Goal: Transaction & Acquisition: Purchase product/service

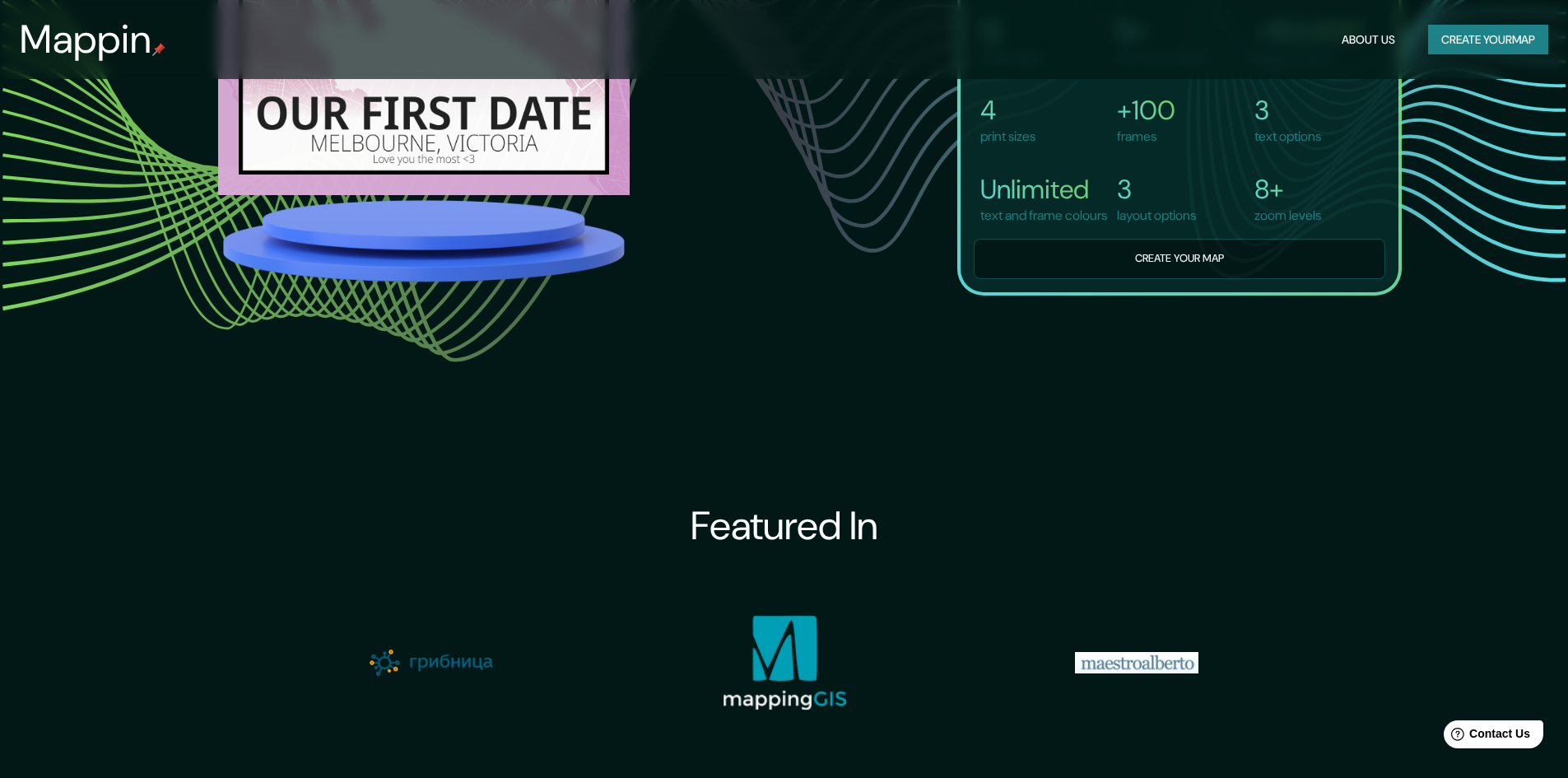
scroll to position [1400, 0]
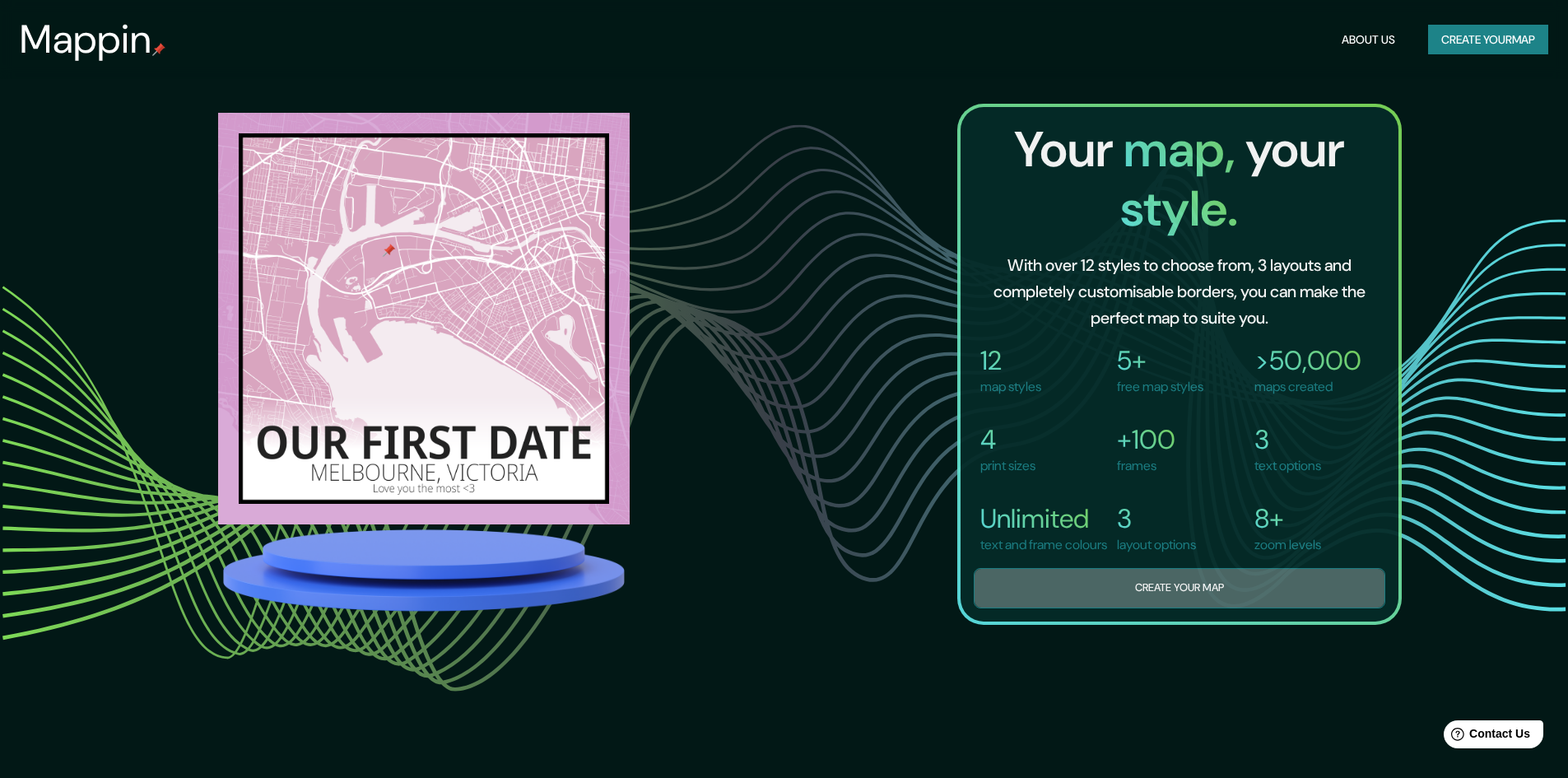
click at [1137, 609] on button "Create your map" at bounding box center [1179, 587] width 411 height 40
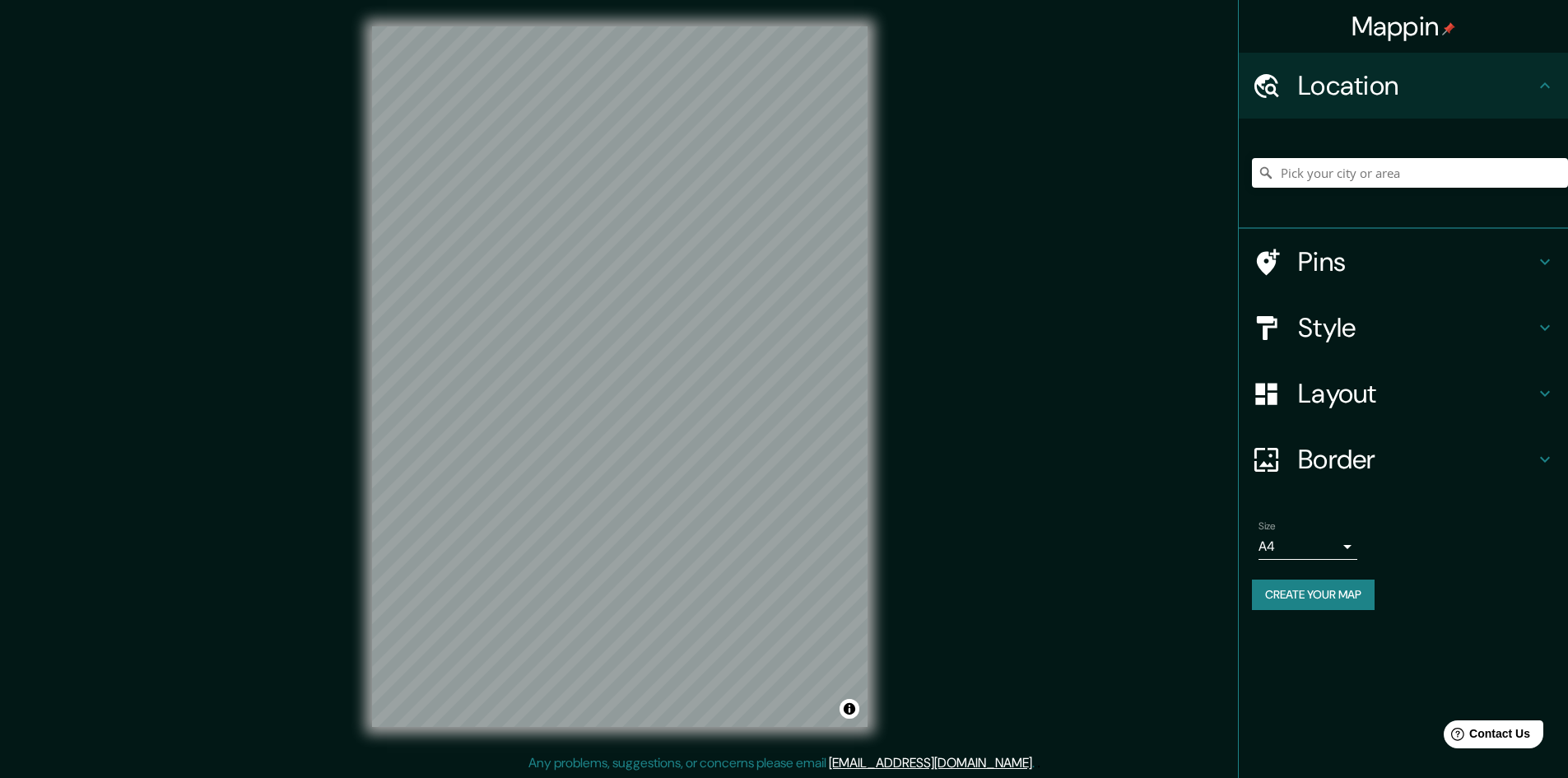
click at [1399, 94] on h4 "Location" at bounding box center [1416, 85] width 237 height 33
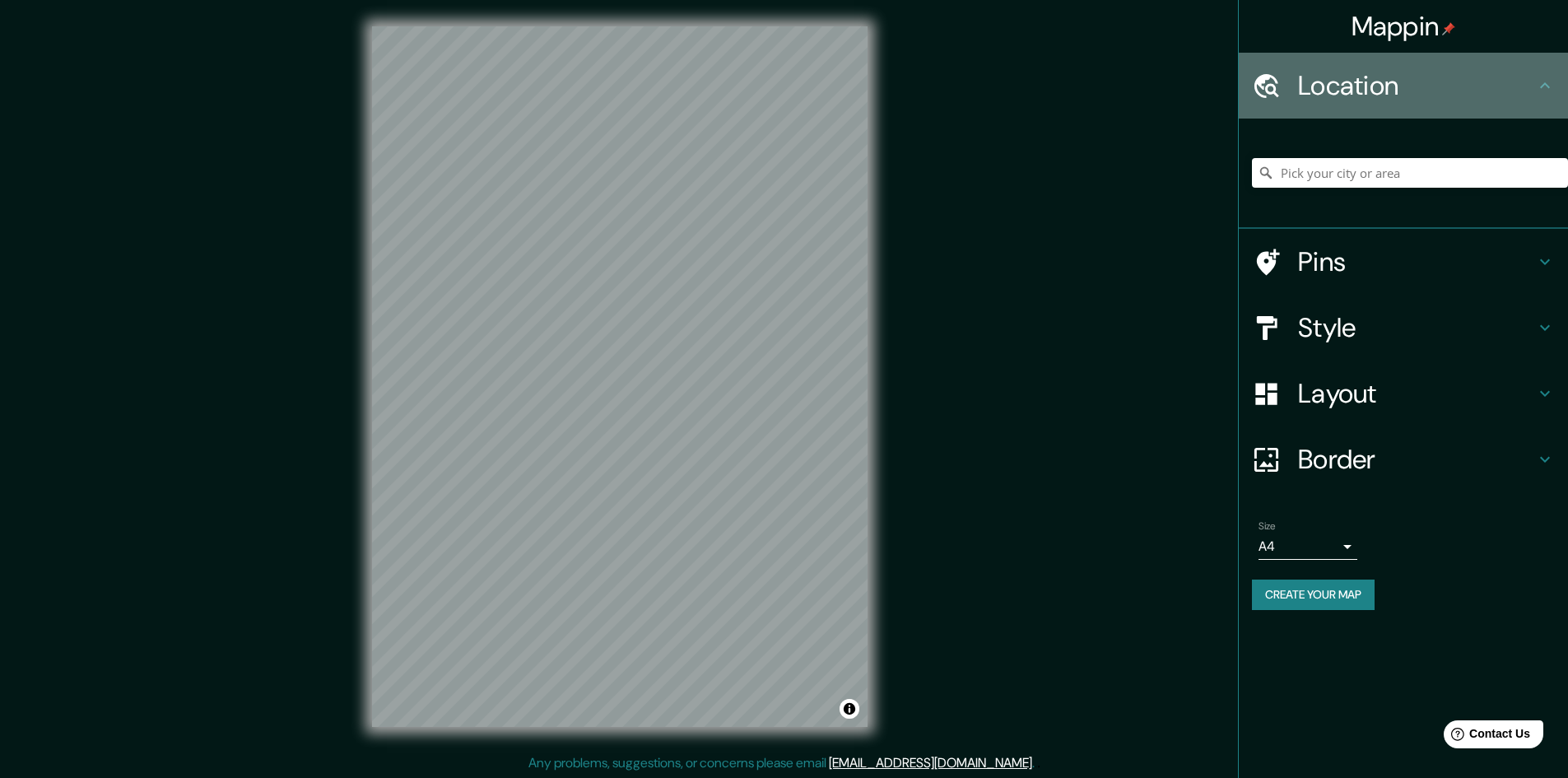
click at [1545, 97] on div "Location" at bounding box center [1403, 85] width 329 height 66
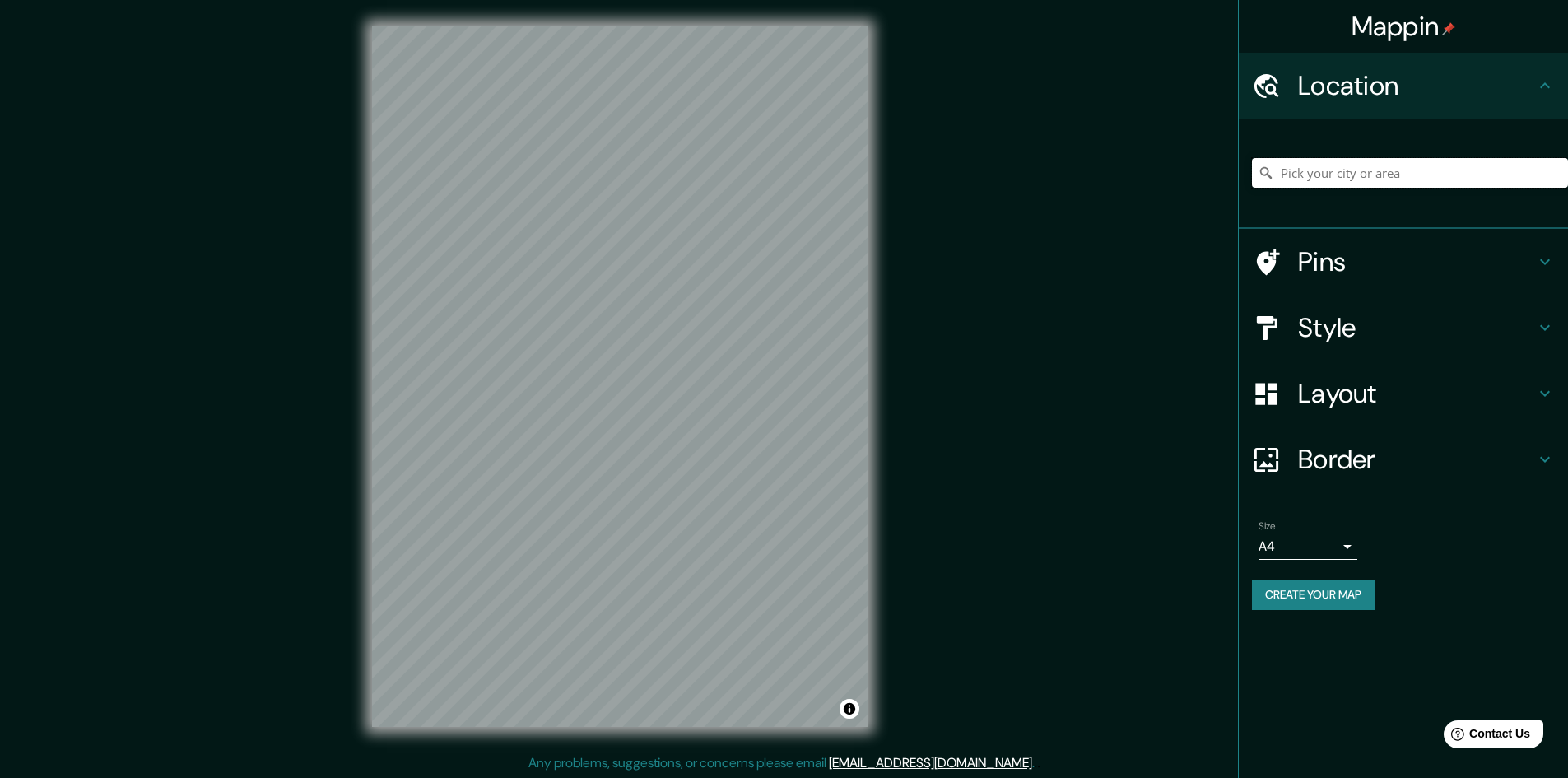
click at [1391, 175] on input "Pick your city or area" at bounding box center [1410, 173] width 316 height 29
click at [1353, 261] on h4 "Pins" at bounding box center [1416, 262] width 237 height 33
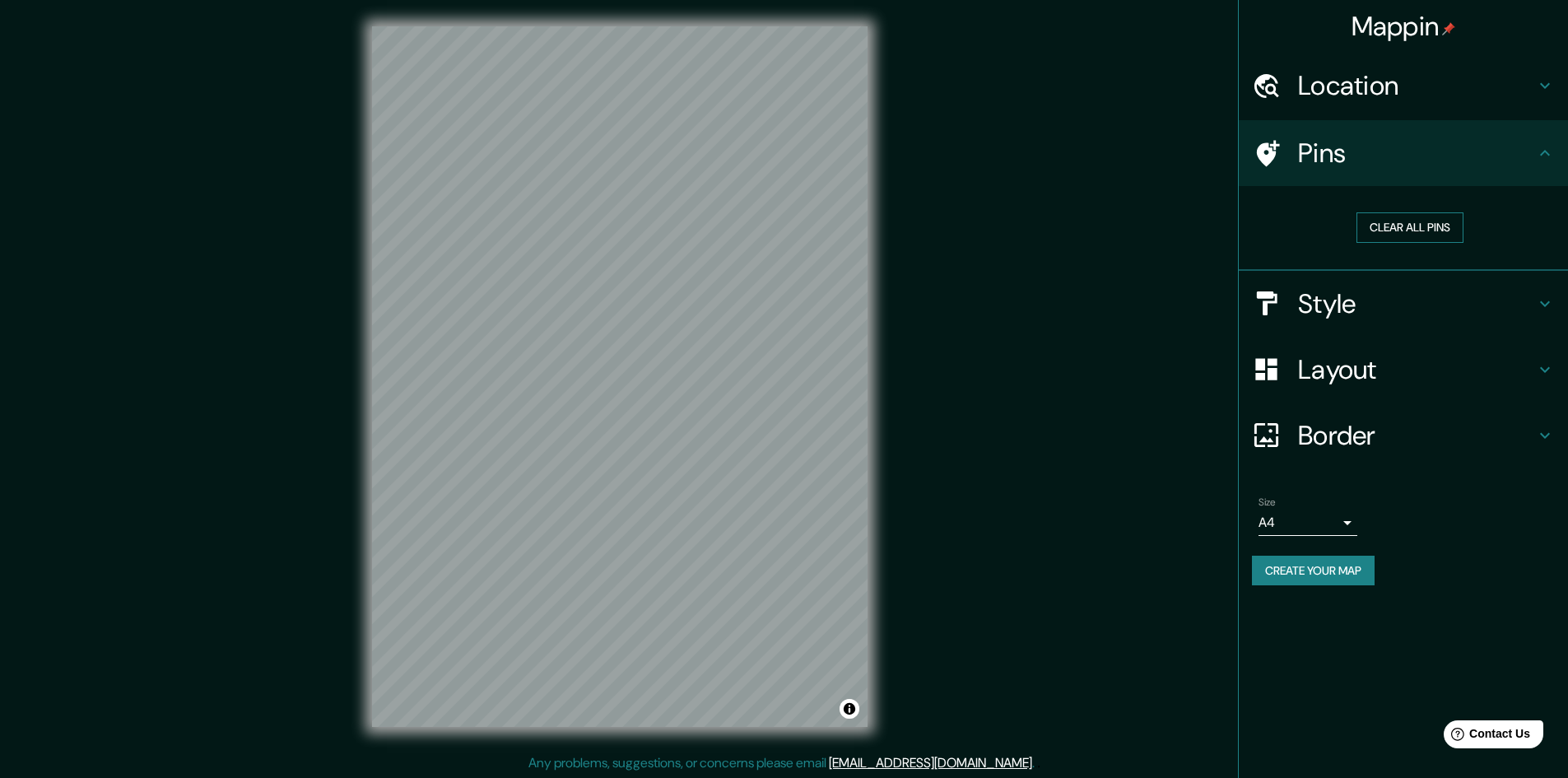
click at [1381, 242] on button "Clear all pins" at bounding box center [1410, 227] width 107 height 30
click at [1431, 189] on div "Clear all pins" at bounding box center [1403, 228] width 329 height 84
click at [1444, 172] on div "Pins" at bounding box center [1403, 152] width 329 height 66
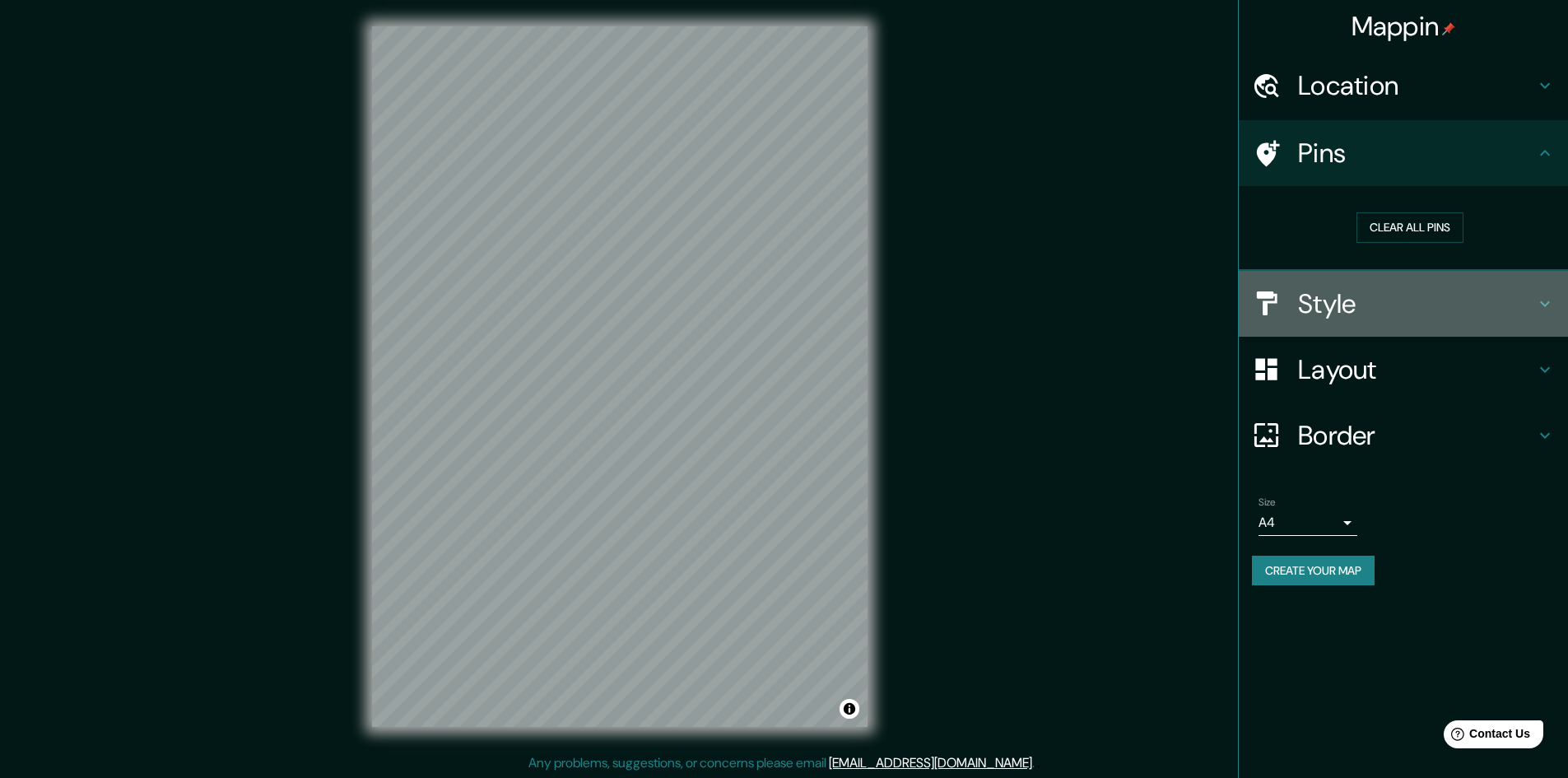
click at [1358, 310] on h4 "Style" at bounding box center [1416, 305] width 237 height 33
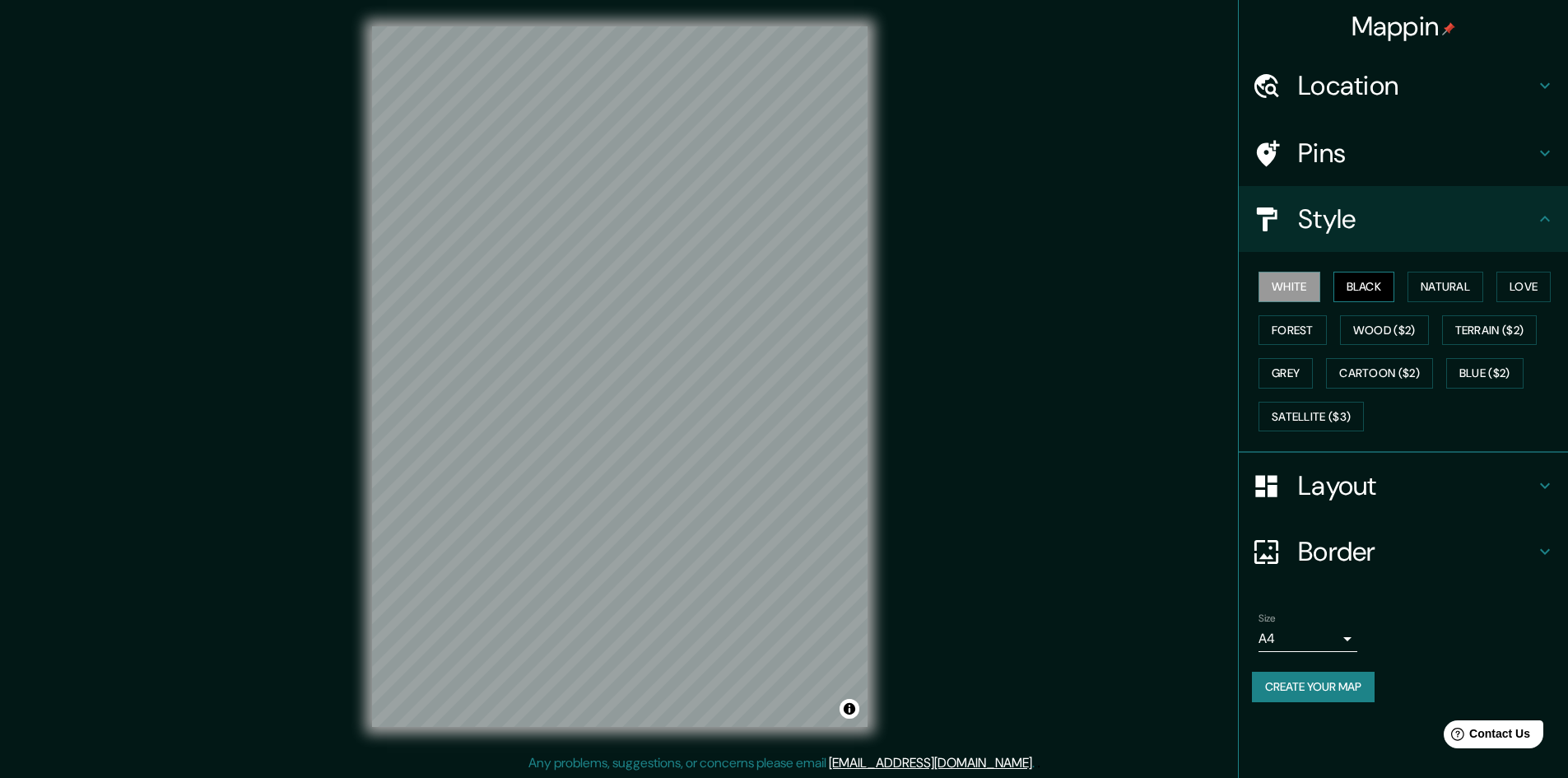
click at [1352, 293] on button "Black" at bounding box center [1364, 287] width 62 height 30
click at [1453, 288] on button "Natural" at bounding box center [1445, 287] width 76 height 30
click at [1433, 285] on button "Natural" at bounding box center [1445, 287] width 76 height 30
click at [1389, 278] on button "Black" at bounding box center [1364, 287] width 62 height 30
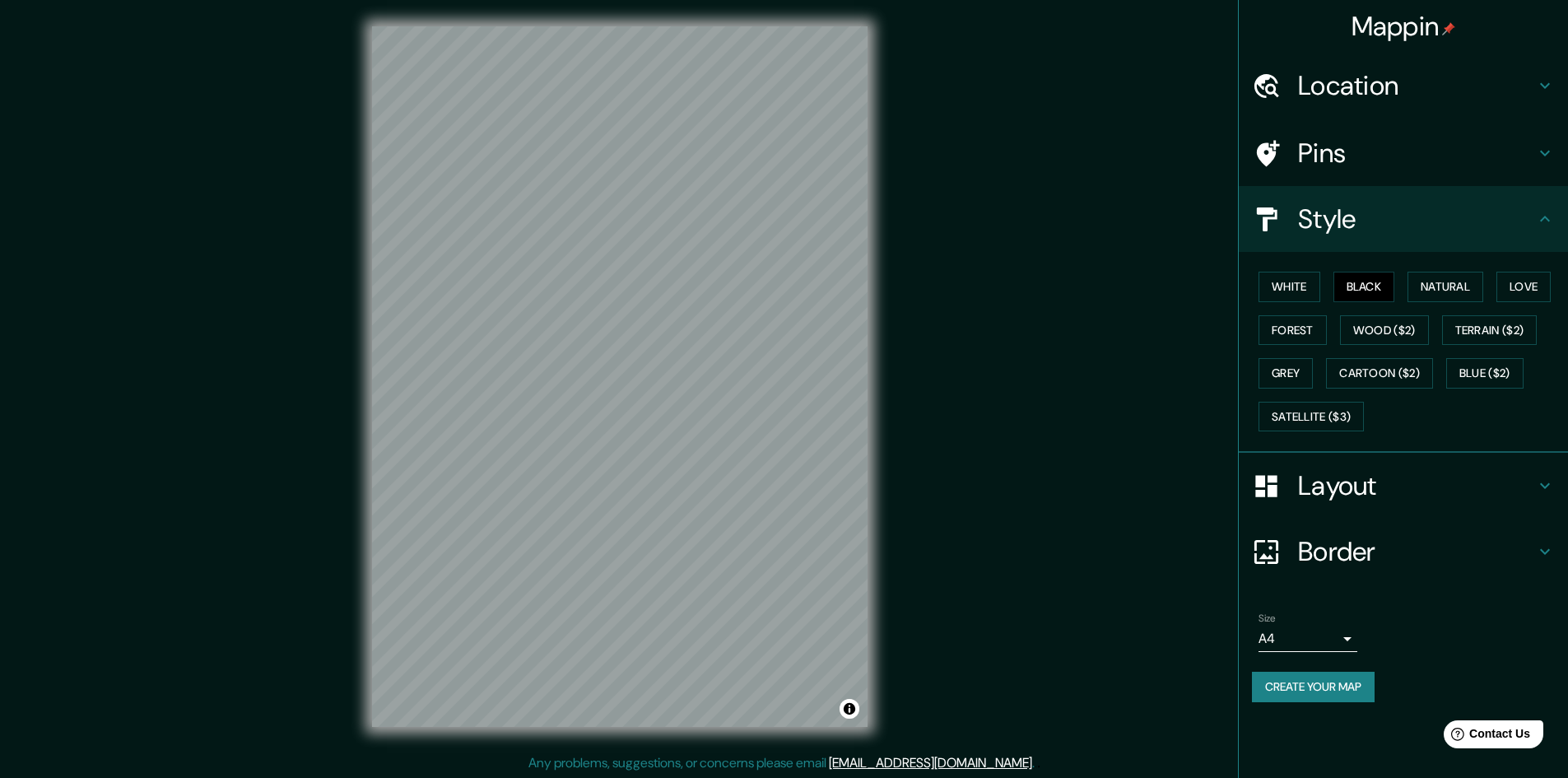
click at [1284, 351] on div "White Black Natural Love Forest Wood ($2) Terrain ($2) Grey Cartoon ($2) Blue (…" at bounding box center [1410, 352] width 316 height 173
click at [1281, 339] on button "Forest" at bounding box center [1293, 330] width 69 height 30
click at [1286, 377] on button "Grey" at bounding box center [1285, 373] width 54 height 30
click at [1403, 331] on button "Wood ($2)" at bounding box center [1384, 330] width 89 height 30
click at [1493, 330] on button "Terrain ($2)" at bounding box center [1489, 330] width 95 height 30
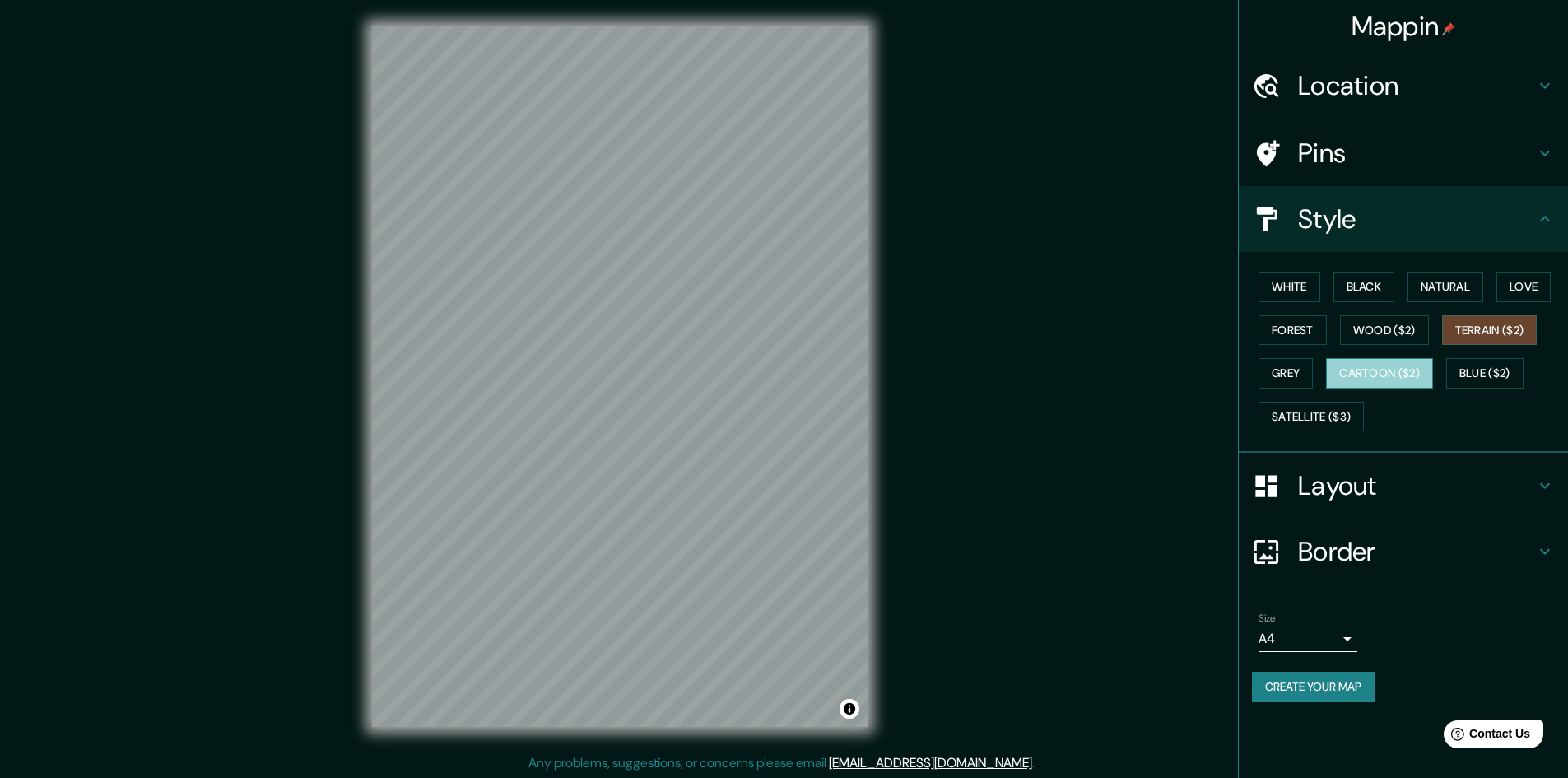
click at [1408, 378] on button "Cartoon ($2)" at bounding box center [1379, 373] width 107 height 30
click at [1346, 422] on button "Satellite ($3)" at bounding box center [1311, 417] width 105 height 30
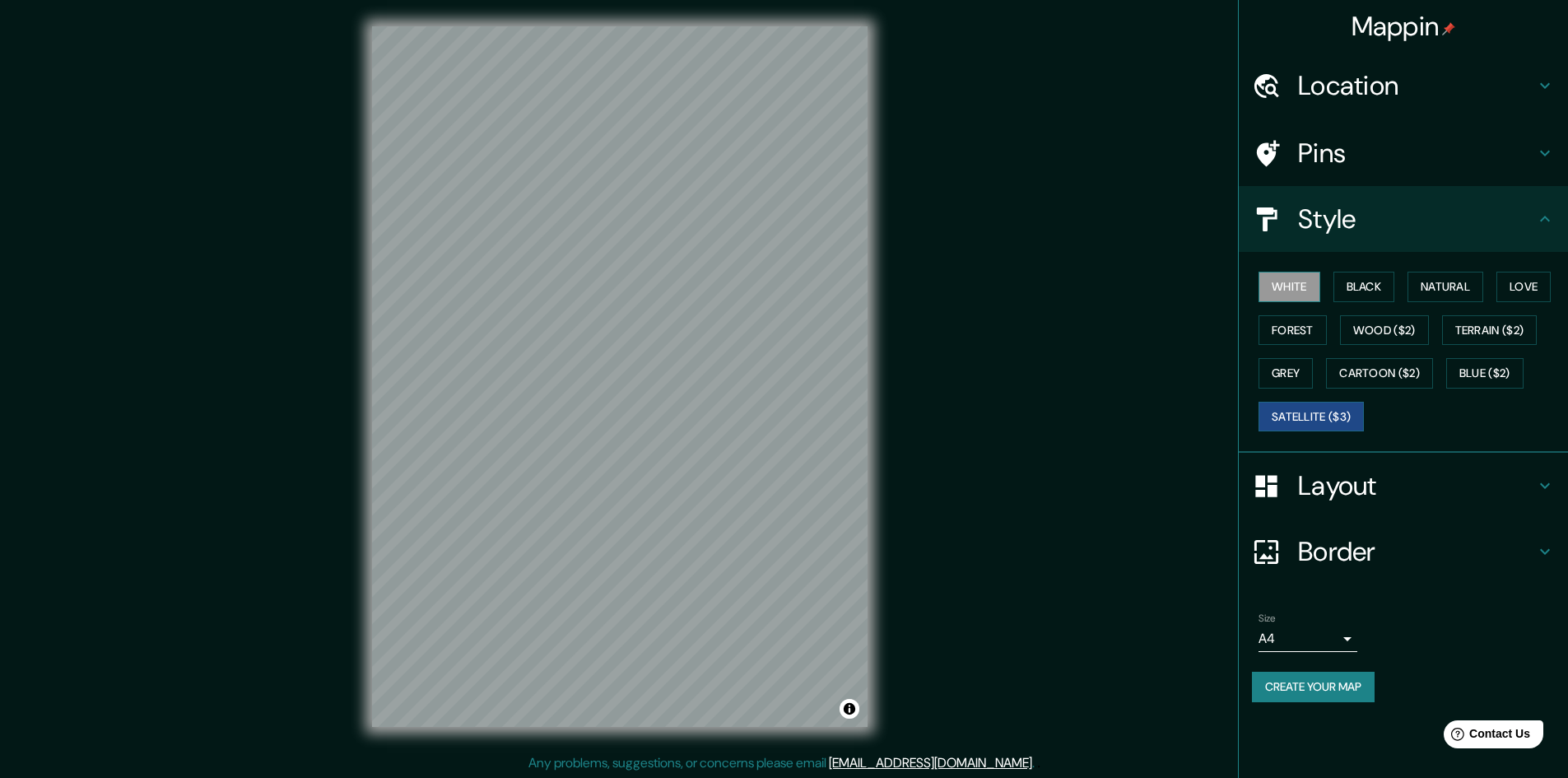
click at [1291, 280] on button "White" at bounding box center [1289, 287] width 62 height 30
click at [1413, 482] on h4 "Layout" at bounding box center [1416, 486] width 237 height 33
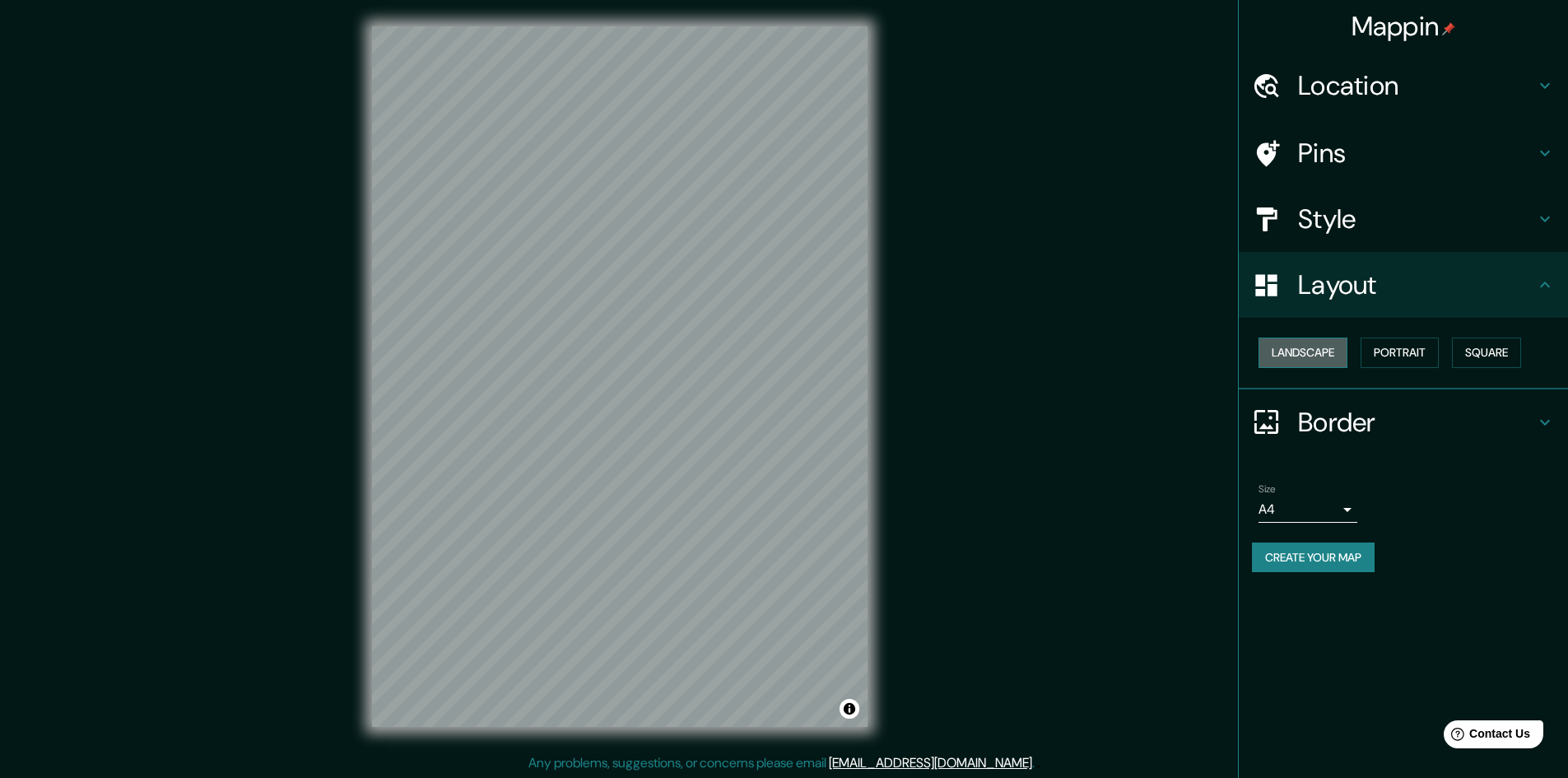
click at [1322, 349] on button "Landscape" at bounding box center [1303, 353] width 89 height 30
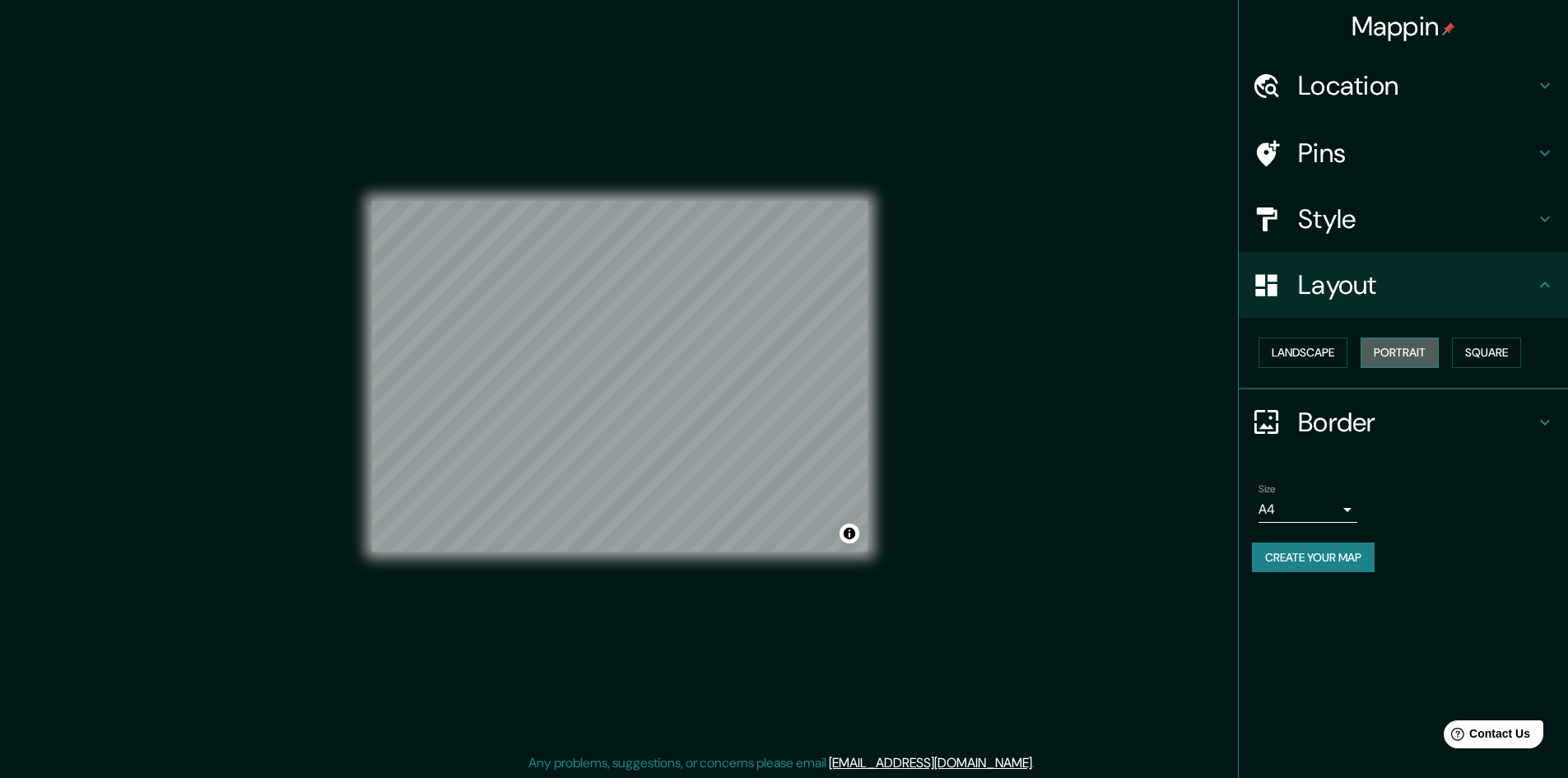
click at [1393, 356] on button "Portrait" at bounding box center [1400, 353] width 79 height 30
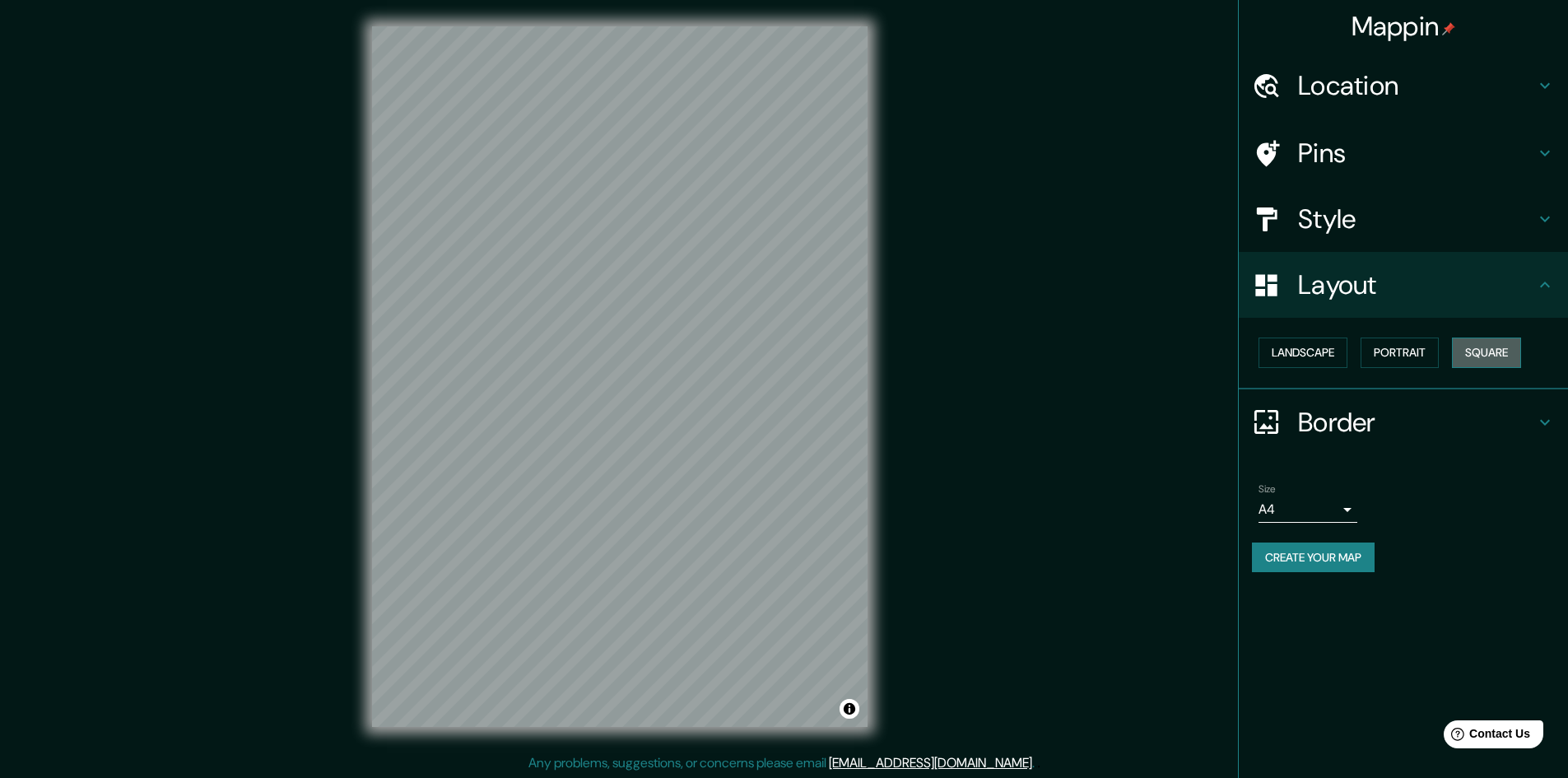
click at [1464, 352] on button "Square" at bounding box center [1487, 353] width 69 height 30
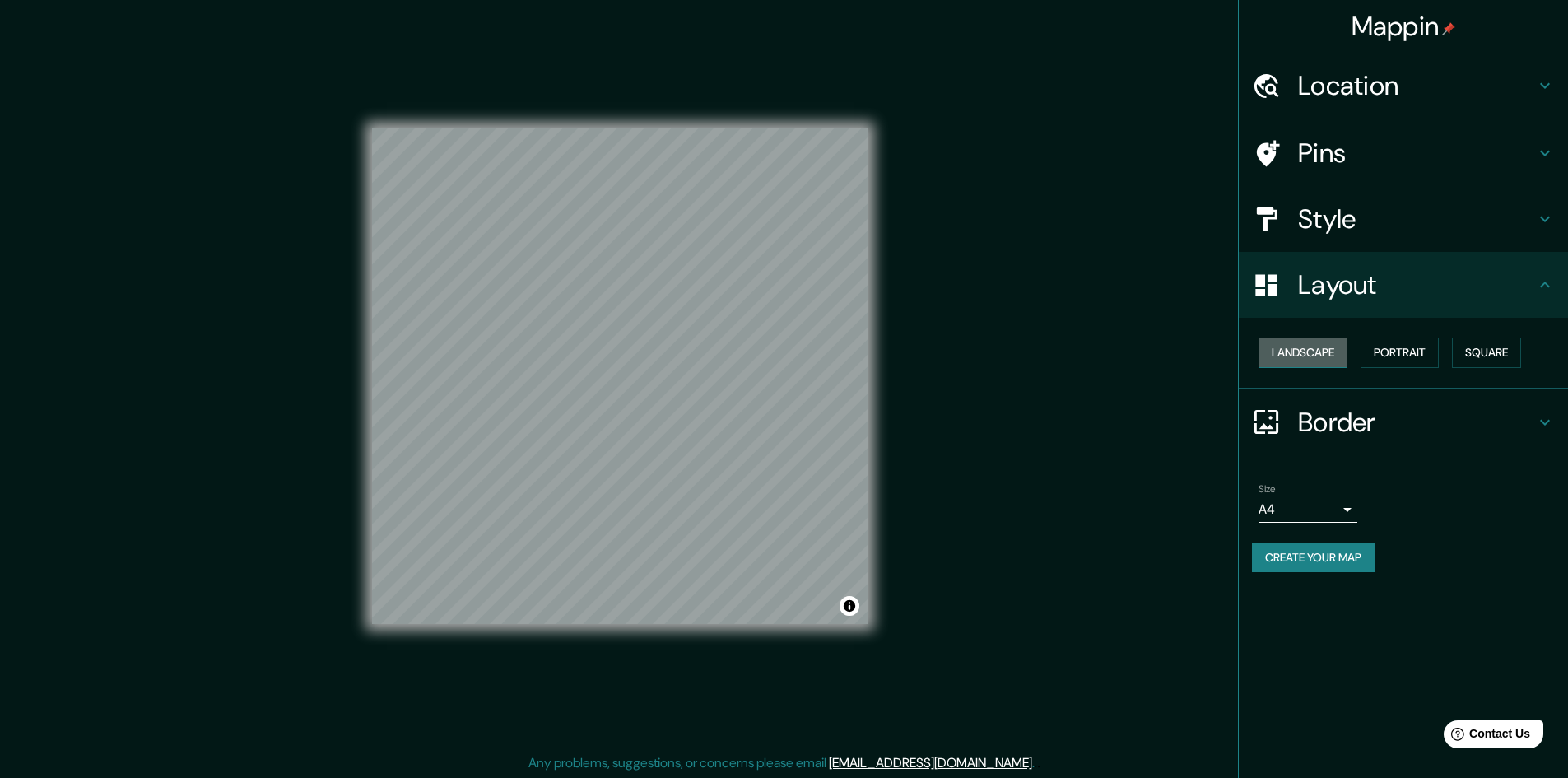
click at [1295, 367] on button "Landscape" at bounding box center [1303, 353] width 89 height 30
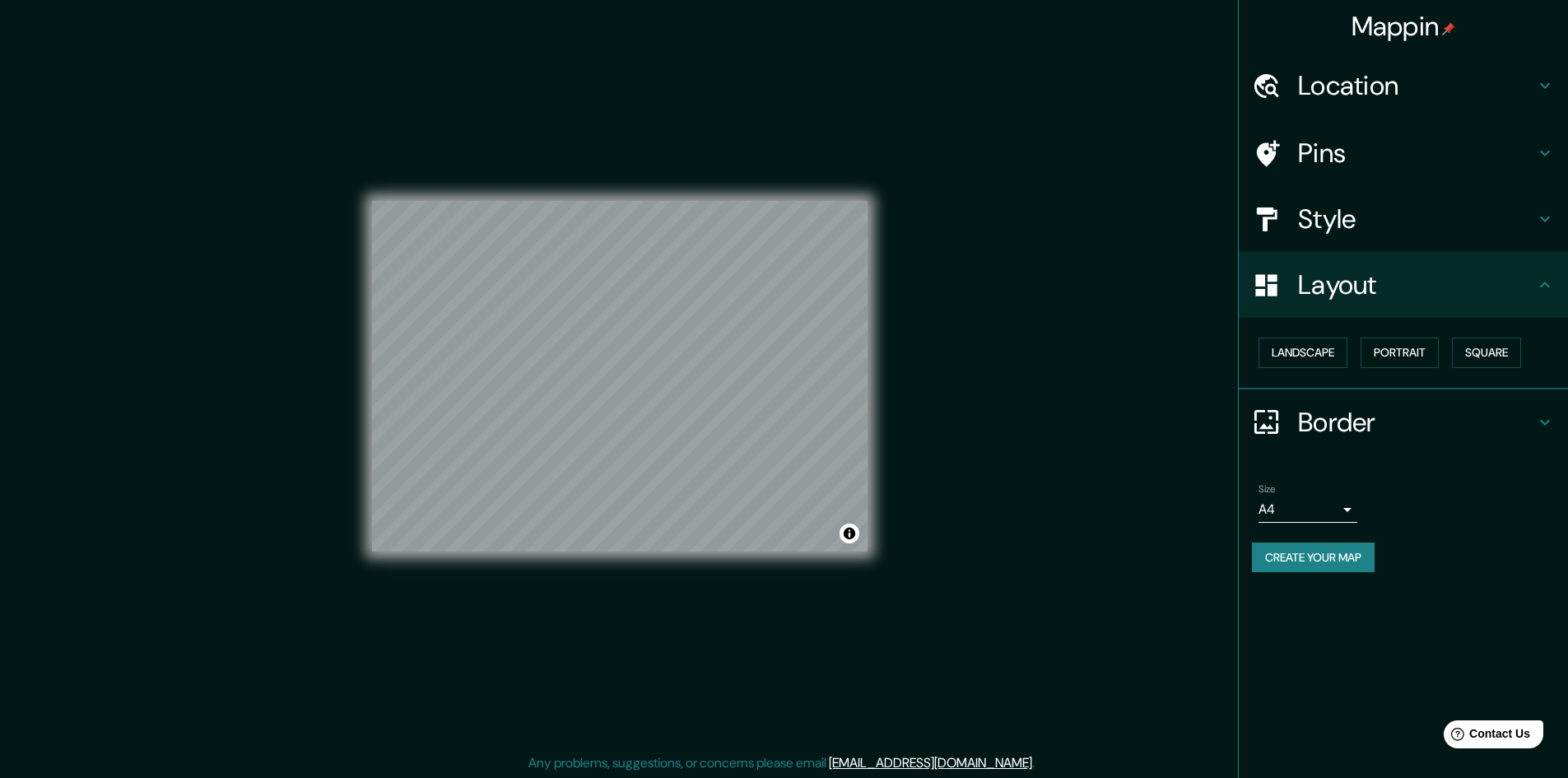
click at [1338, 509] on body "Mappin Location Pins Style Layout Landscape Portrait Square Border Choose a bor…" at bounding box center [784, 389] width 1568 height 778
